Goal: Information Seeking & Learning: Compare options

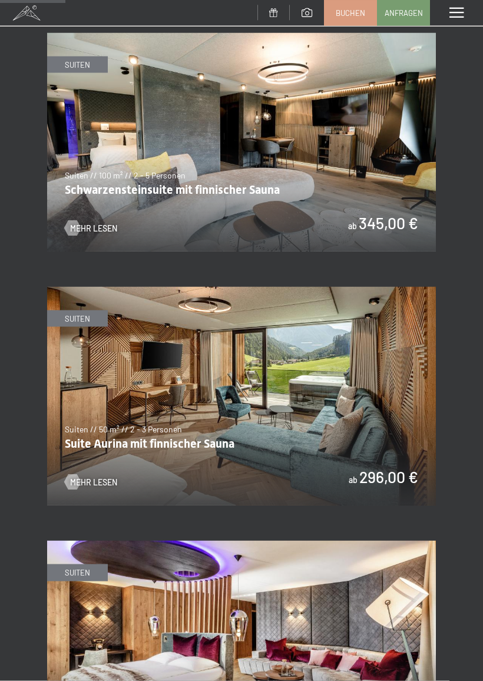
scroll to position [600, 0]
click at [283, 390] on img at bounding box center [241, 395] width 389 height 218
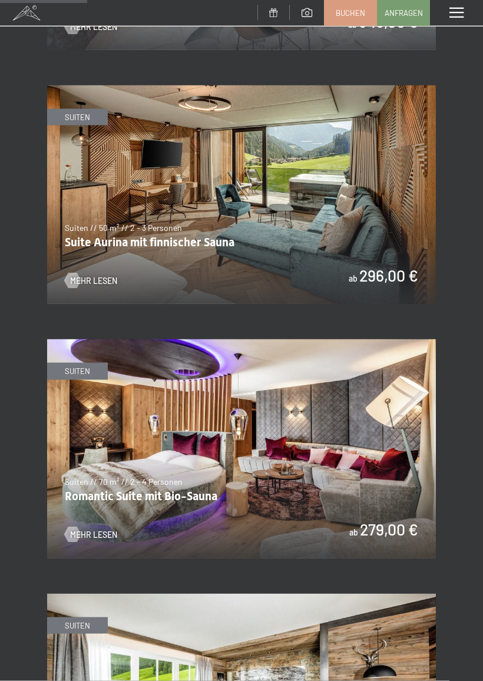
scroll to position [803, 0]
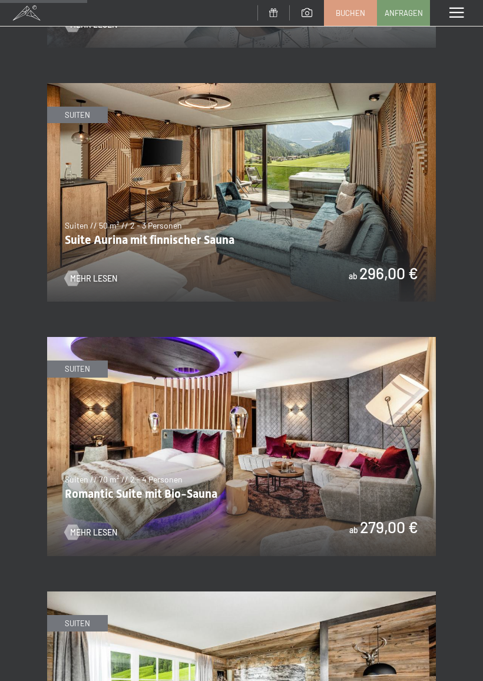
click at [109, 526] on span "Mehr Lesen" at bounding box center [93, 532] width 47 height 12
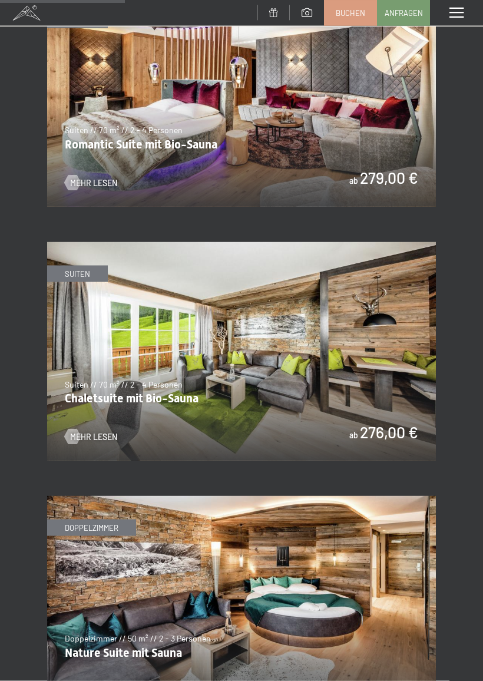
scroll to position [1153, 0]
click at [111, 430] on span "Mehr Lesen" at bounding box center [93, 436] width 47 height 12
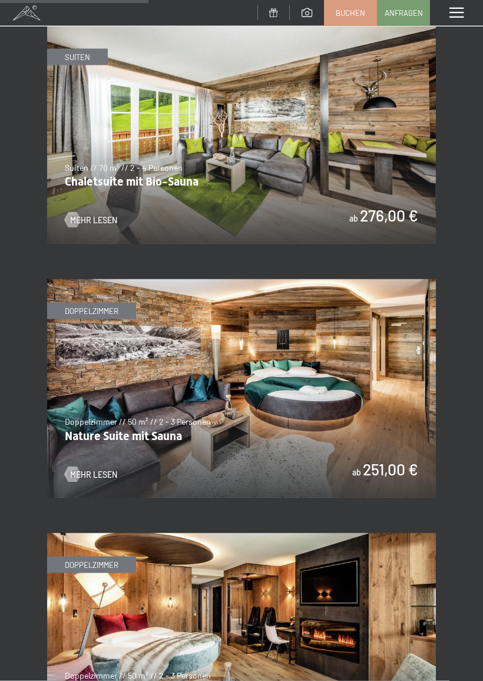
scroll to position [1370, 0]
click at [105, 468] on span "Mehr Lesen" at bounding box center [93, 474] width 47 height 12
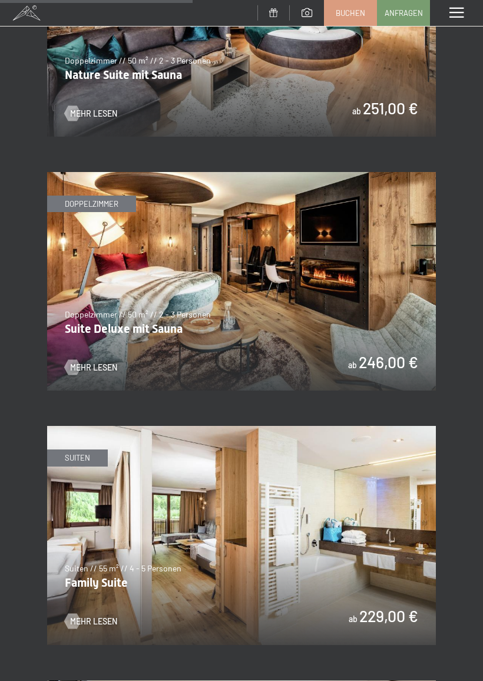
scroll to position [1798, 0]
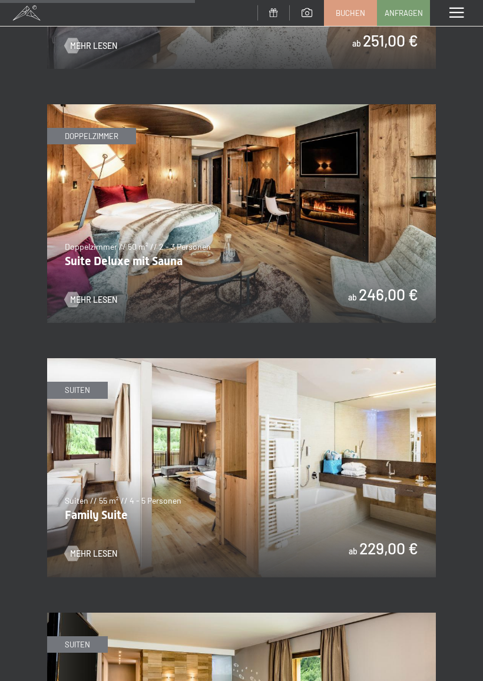
click at [107, 548] on span "Mehr Lesen" at bounding box center [93, 554] width 47 height 12
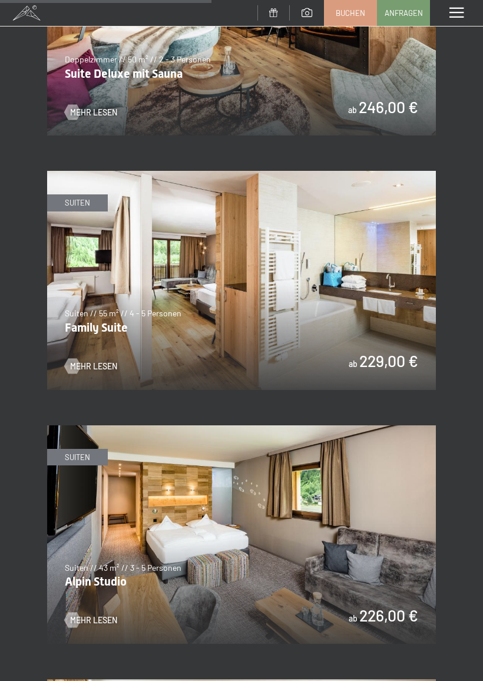
scroll to position [1899, 0]
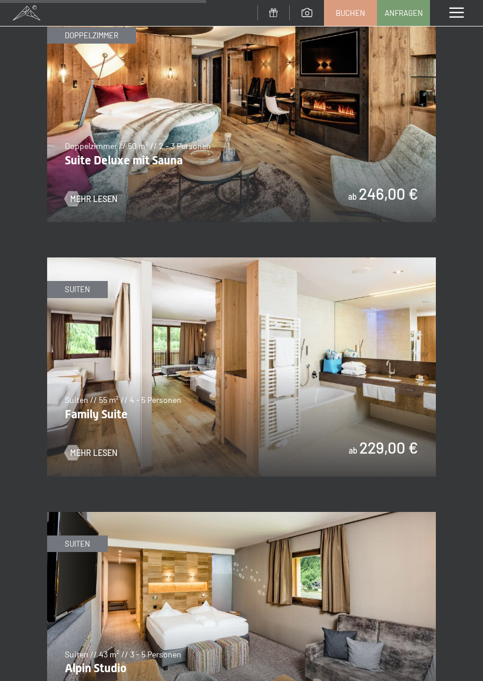
click at [296, 362] on img at bounding box center [241, 366] width 389 height 218
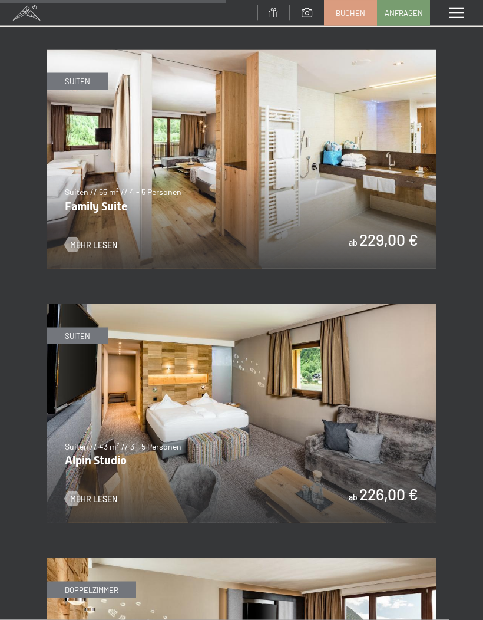
scroll to position [2107, 0]
click at [108, 492] on span "Mehr Lesen" at bounding box center [93, 498] width 47 height 12
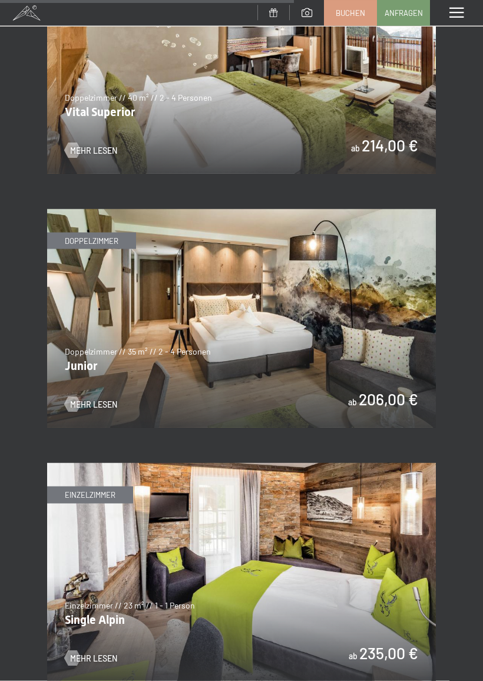
scroll to position [2710, 0]
click at [114, 398] on span "Mehr Lesen" at bounding box center [93, 404] width 47 height 12
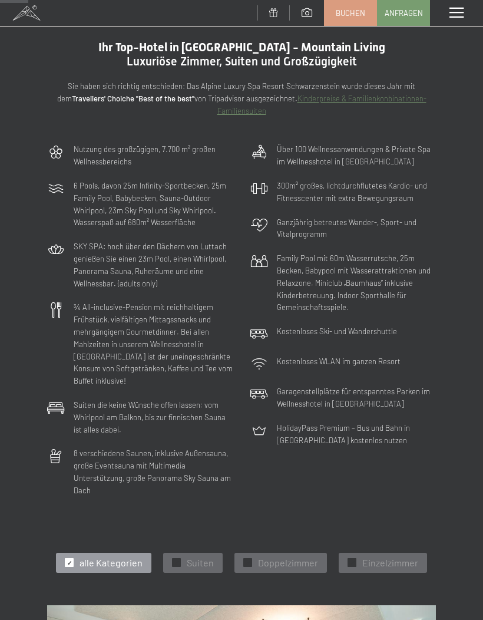
scroll to position [0, 0]
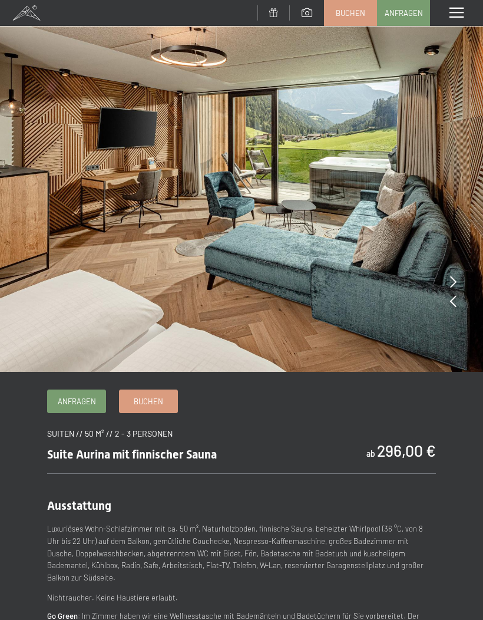
click at [456, 279] on img at bounding box center [241, 186] width 483 height 372
click at [458, 299] on img at bounding box center [241, 186] width 483 height 372
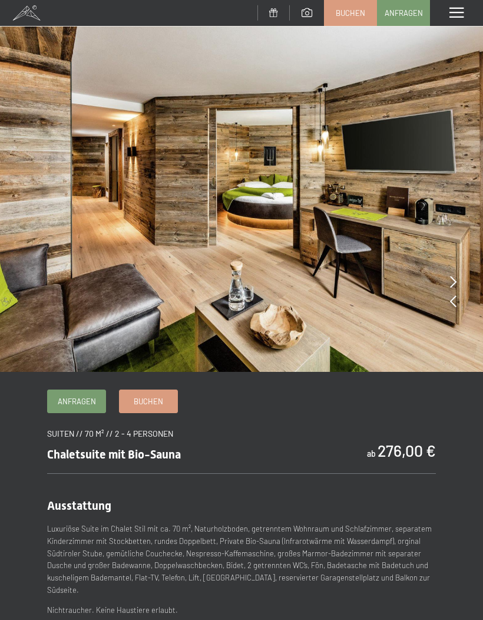
click at [454, 280] on icon at bounding box center [453, 282] width 6 height 12
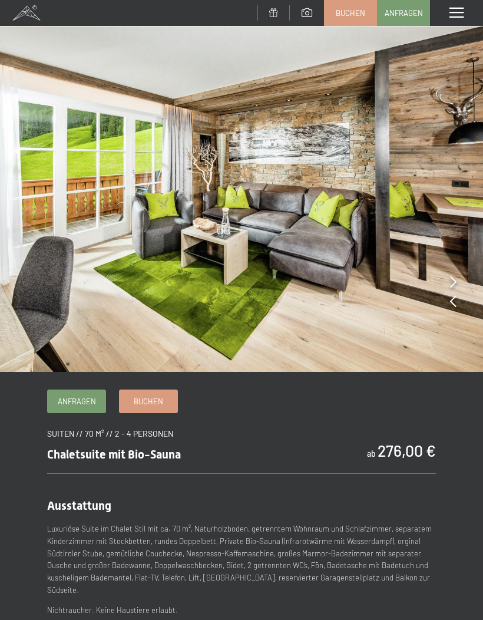
click at [461, 281] on img at bounding box center [241, 186] width 483 height 372
click at [456, 282] on img at bounding box center [241, 186] width 483 height 372
click at [452, 304] on icon at bounding box center [453, 301] width 6 height 12
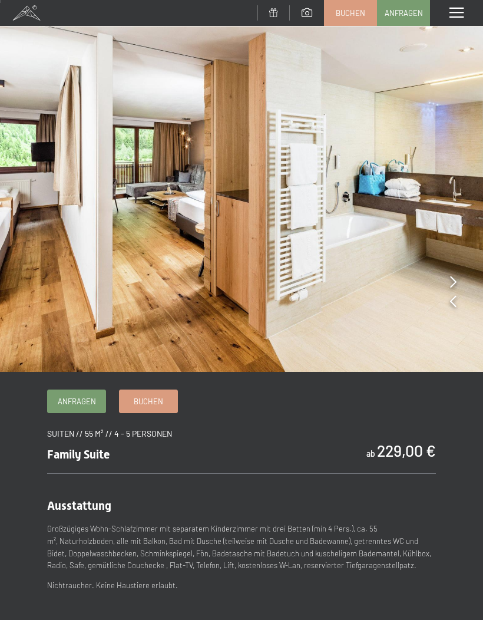
click at [459, 277] on img at bounding box center [241, 186] width 483 height 372
click at [453, 280] on icon at bounding box center [453, 282] width 6 height 12
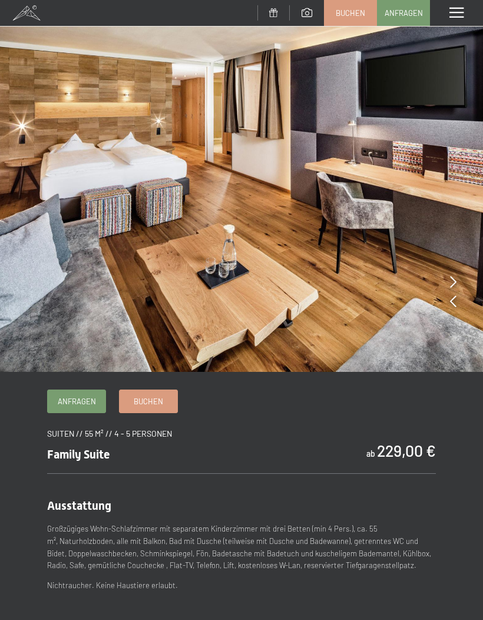
click at [454, 282] on icon at bounding box center [453, 282] width 6 height 12
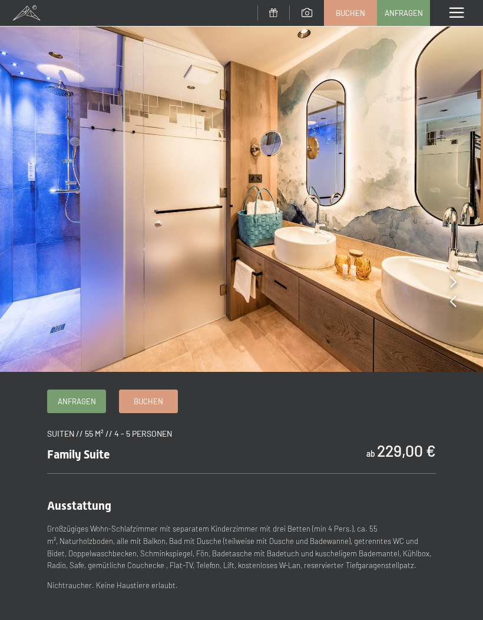
click at [456, 282] on img at bounding box center [241, 186] width 483 height 372
click at [454, 283] on icon at bounding box center [453, 282] width 6 height 12
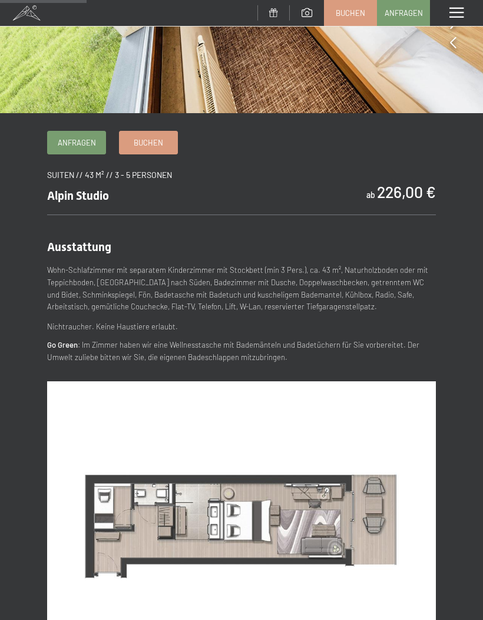
scroll to position [243, 0]
